Goal: Task Accomplishment & Management: Manage account settings

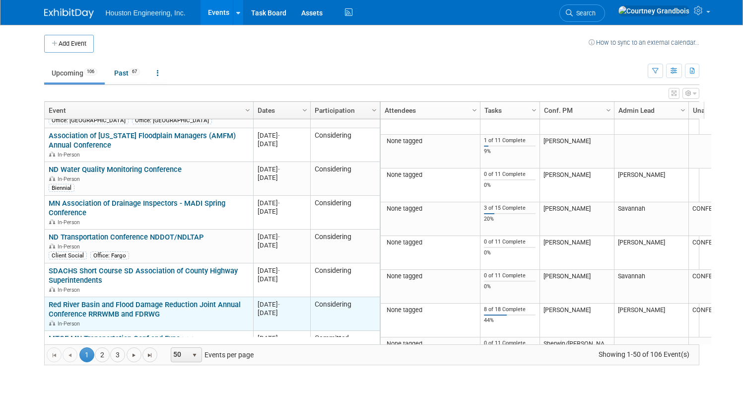
scroll to position [1608, 0]
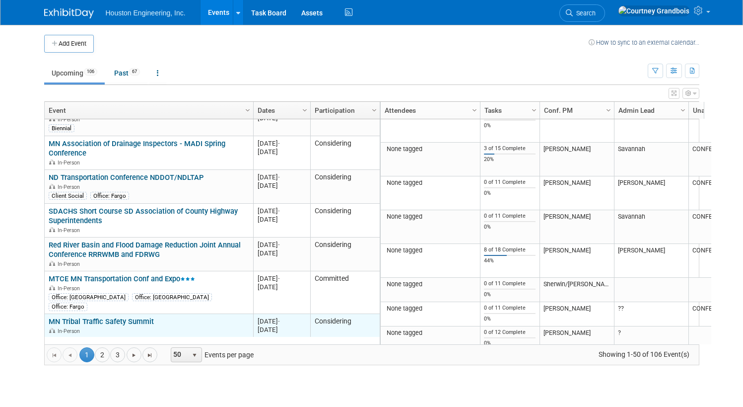
click at [119, 314] on td "MN Tribal Traffic Safety Summit MN Tribal Traffic Safety Summit In-Person" at bounding box center [149, 326] width 209 height 24
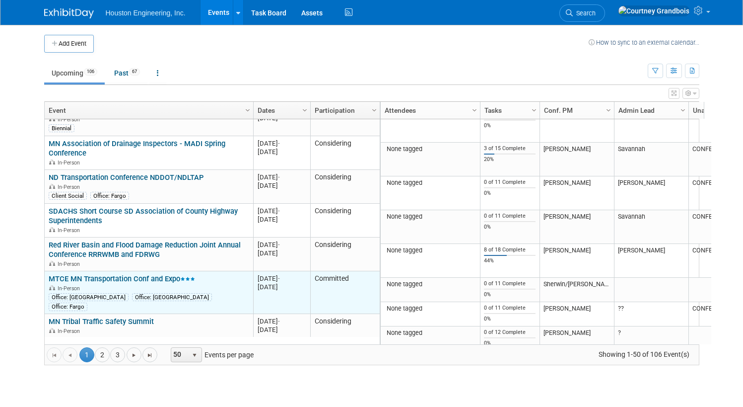
click at [129, 274] on link "MTCE MN Transportation Conf and Expo" at bounding box center [122, 278] width 146 height 9
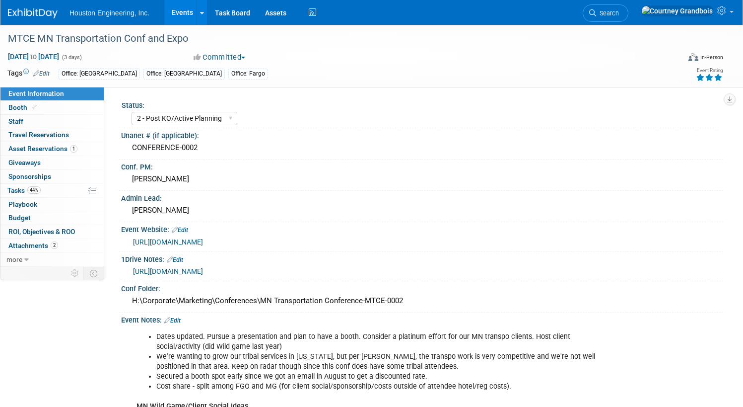
select select "2 - Post KO/Active Planning"
select select "Pending"
select select "Transportation"
click at [41, 190] on span "44%" at bounding box center [33, 189] width 13 height 7
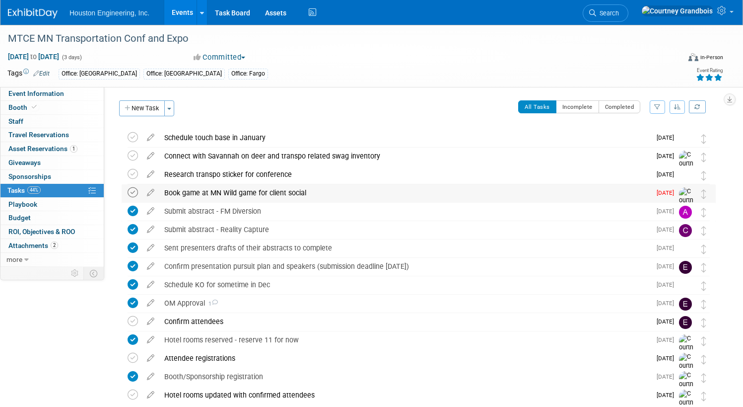
click at [138, 194] on icon at bounding box center [133, 192] width 10 height 10
